Goal: Task Accomplishment & Management: Use online tool/utility

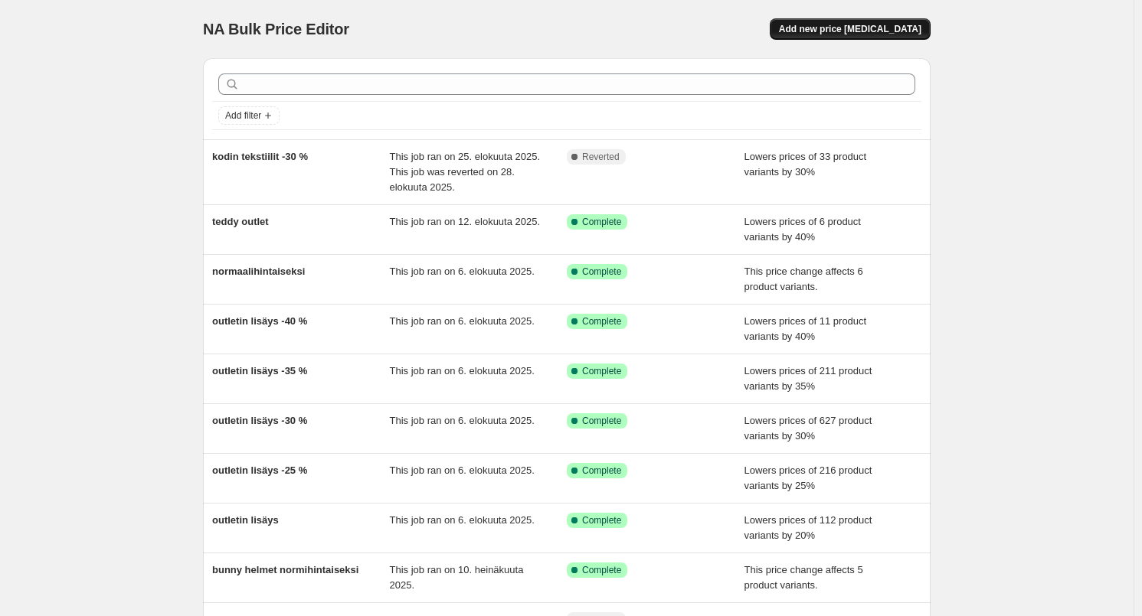
click at [888, 31] on span "Add new price [MEDICAL_DATA]" at bounding box center [850, 29] width 142 height 12
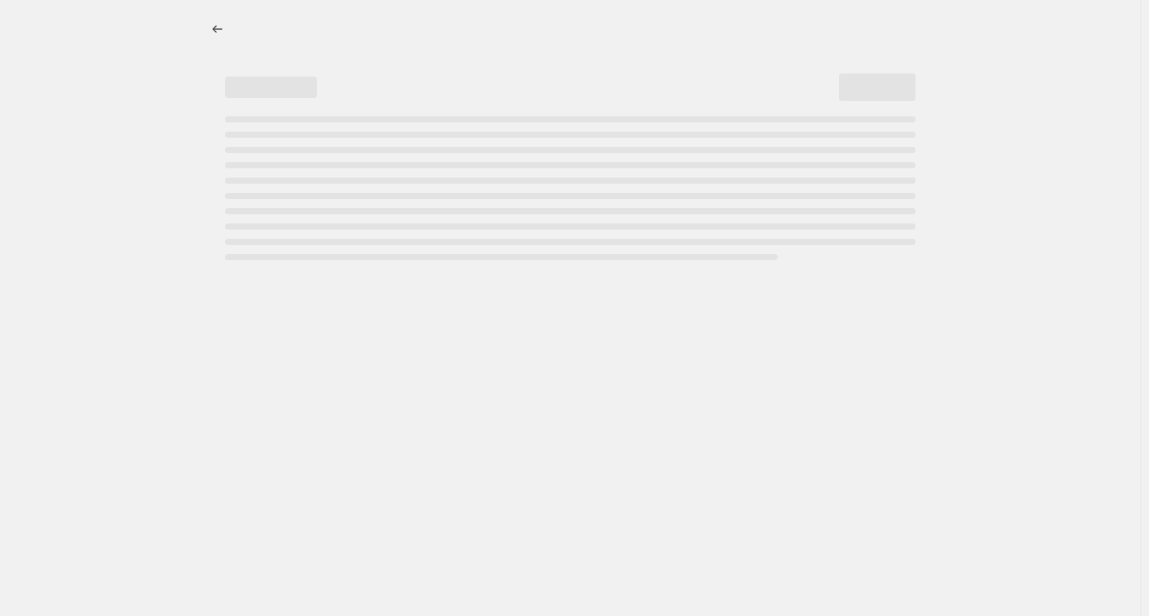
select select "percentage"
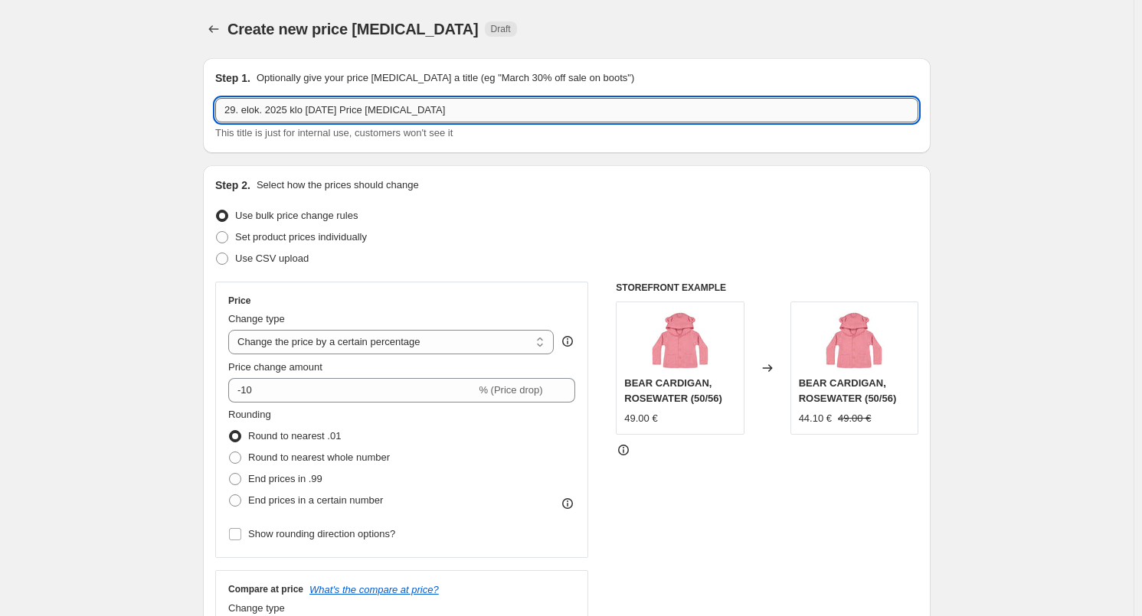
click at [468, 109] on input "29. elok. 2025 klo [DATE] Price [MEDICAL_DATA]" at bounding box center [566, 110] width 703 height 25
type input "one color beanie"
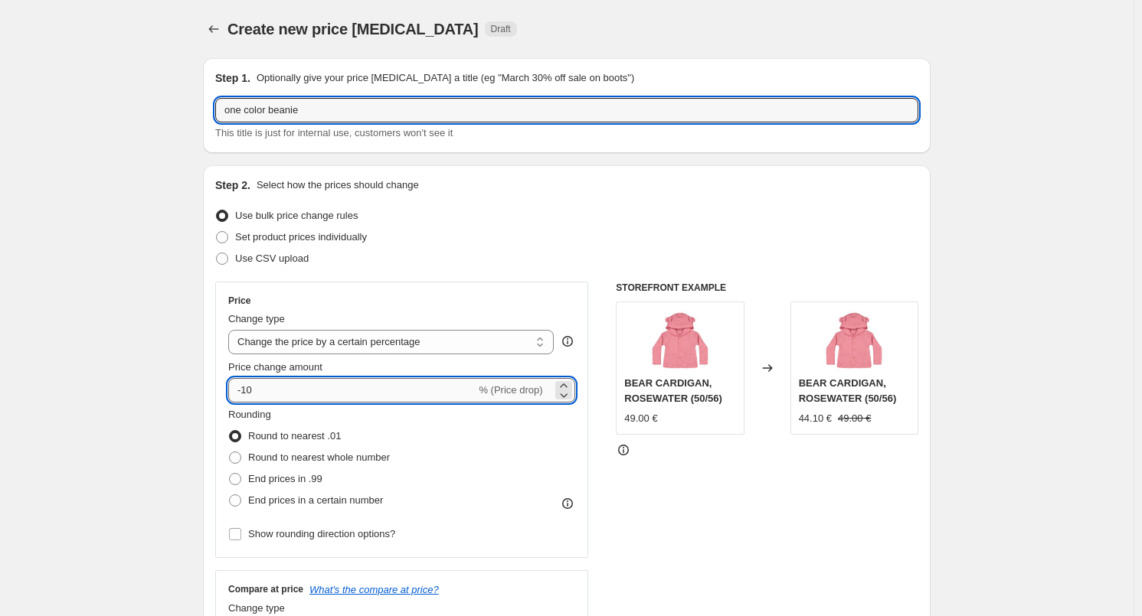
click at [319, 398] on input "-10" at bounding box center [351, 390] width 247 height 25
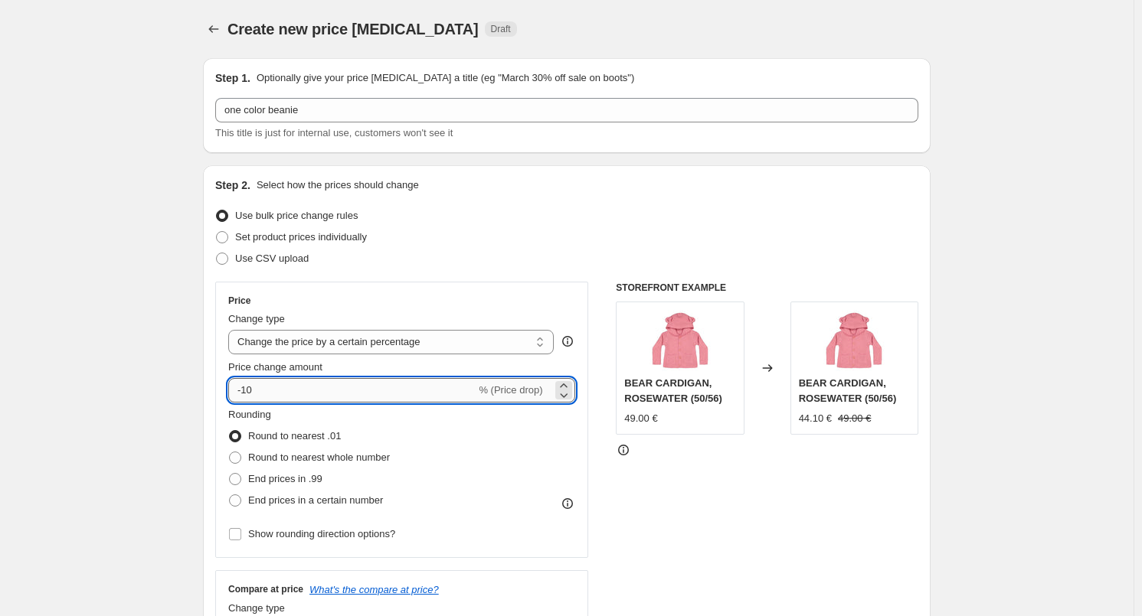
type input "-1"
type input "-30"
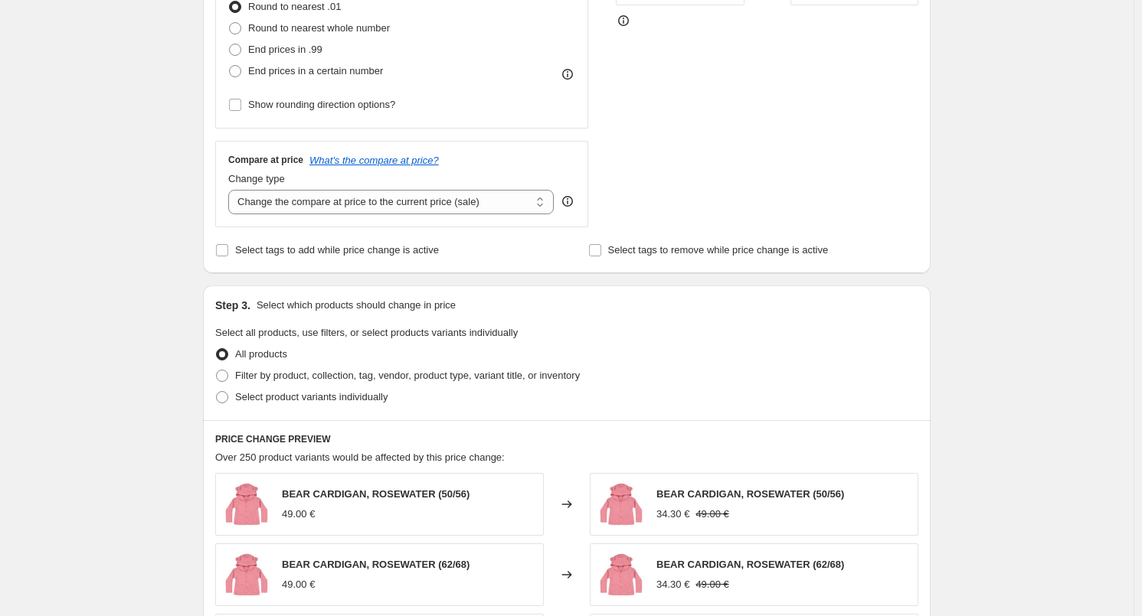
scroll to position [536, 0]
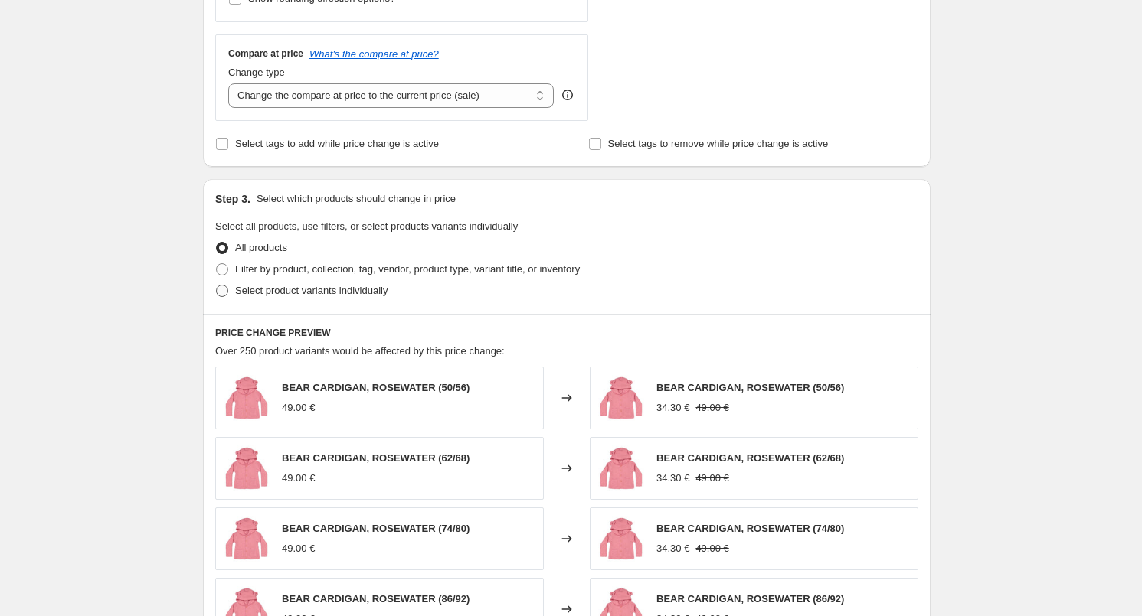
click at [264, 285] on span "Select product variants individually" at bounding box center [311, 290] width 152 height 11
click at [217, 285] on input "Select product variants individually" at bounding box center [216, 285] width 1 height 1
radio input "true"
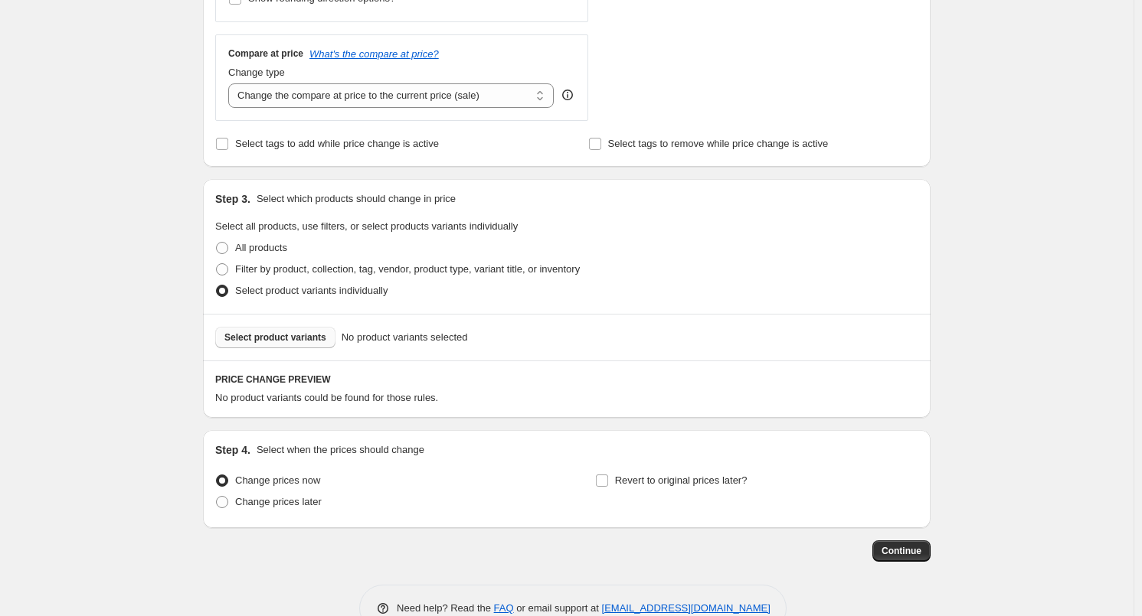
click at [284, 332] on span "Select product variants" at bounding box center [275, 338] width 102 height 12
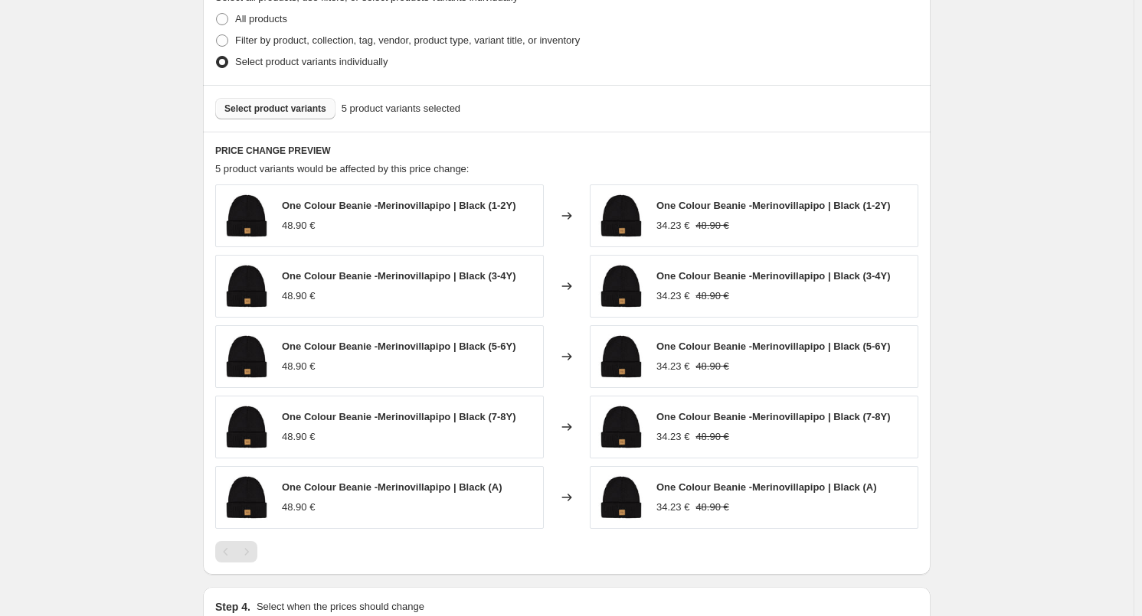
scroll to position [959, 0]
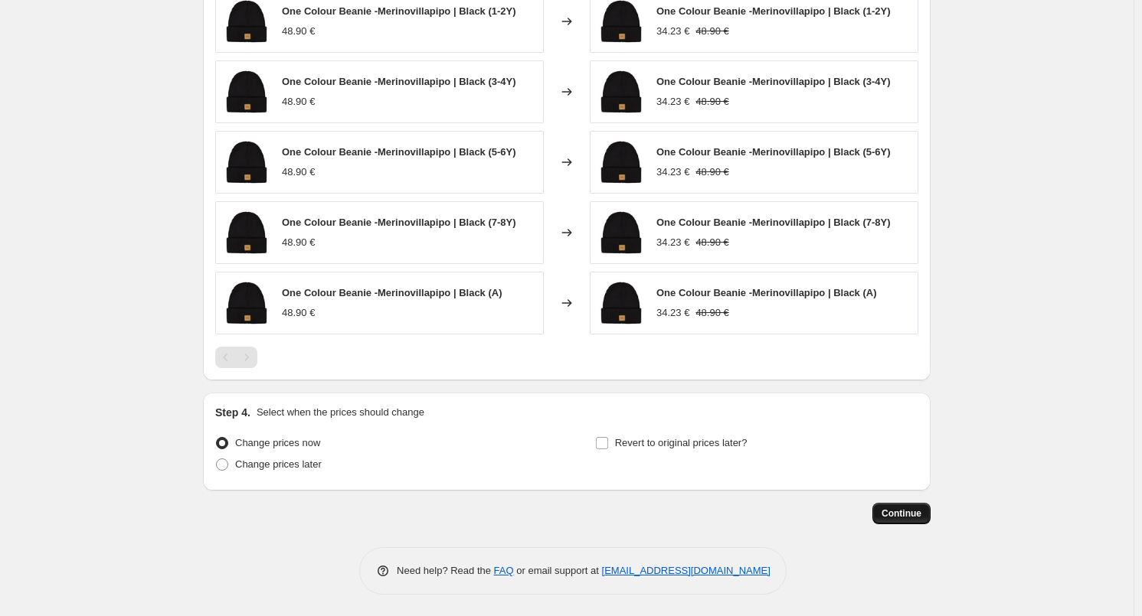
click at [884, 515] on button "Continue" at bounding box center [901, 513] width 58 height 21
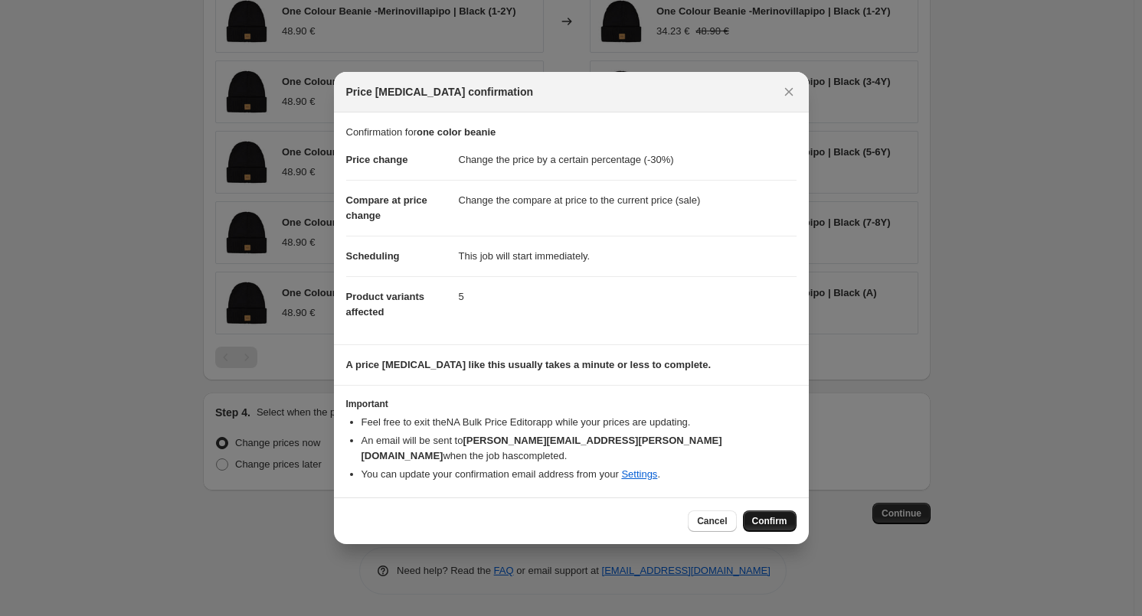
click at [779, 518] on span "Confirm" at bounding box center [769, 521] width 35 height 12
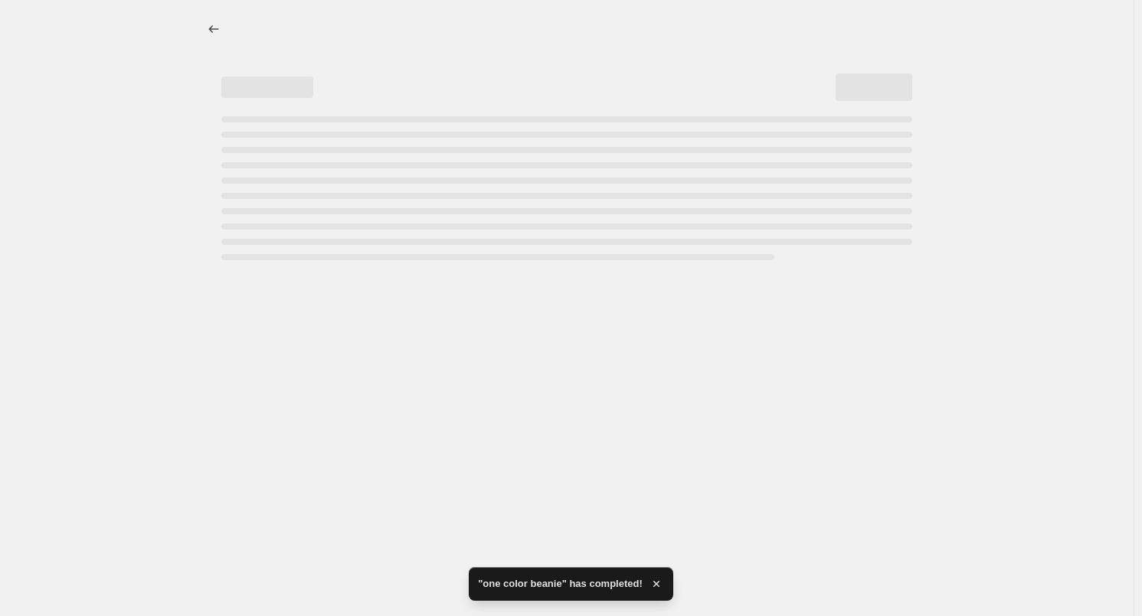
select select "percentage"
